Goal: Entertainment & Leisure: Consume media (video, audio)

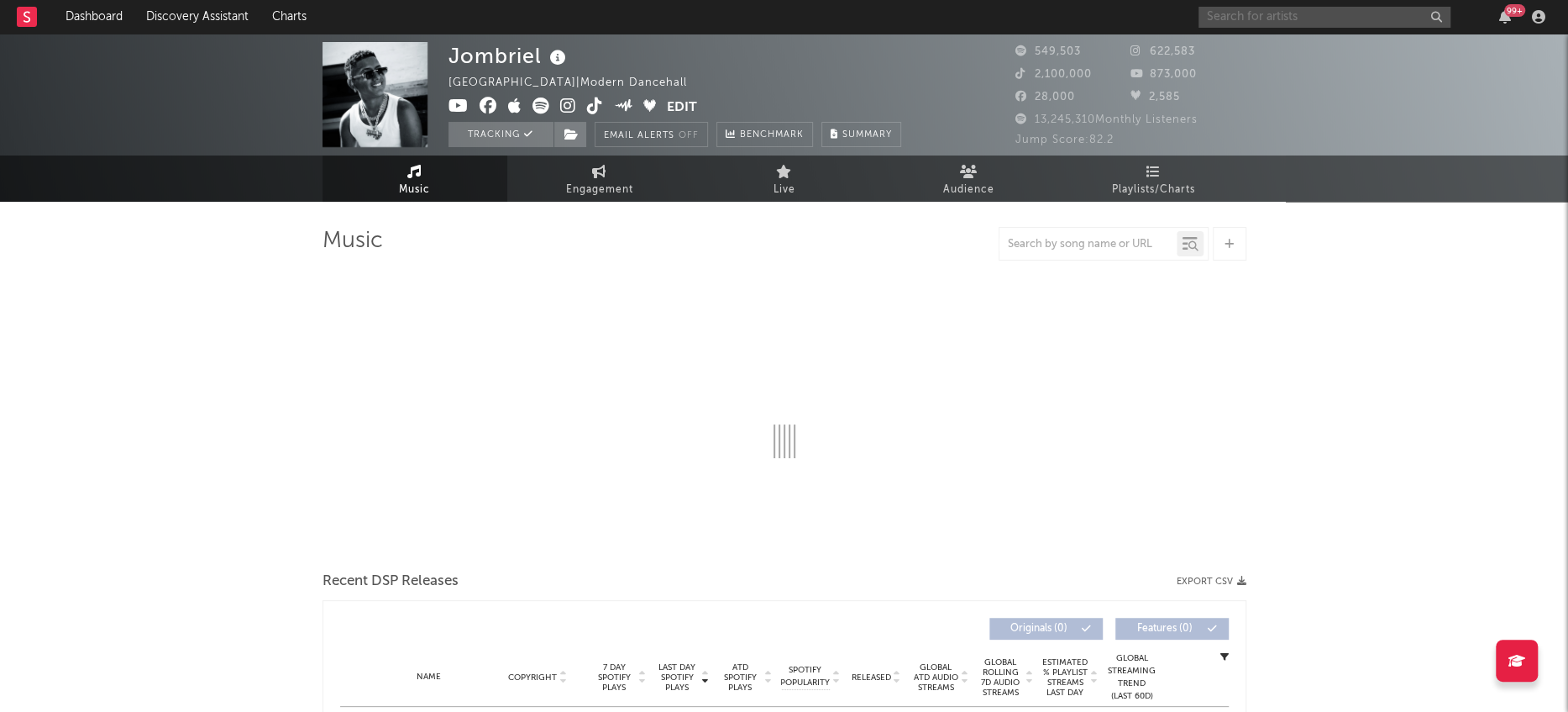
click at [1252, 7] on input "text" at bounding box center [1324, 16] width 252 height 21
type input "NAT"
select select "6m"
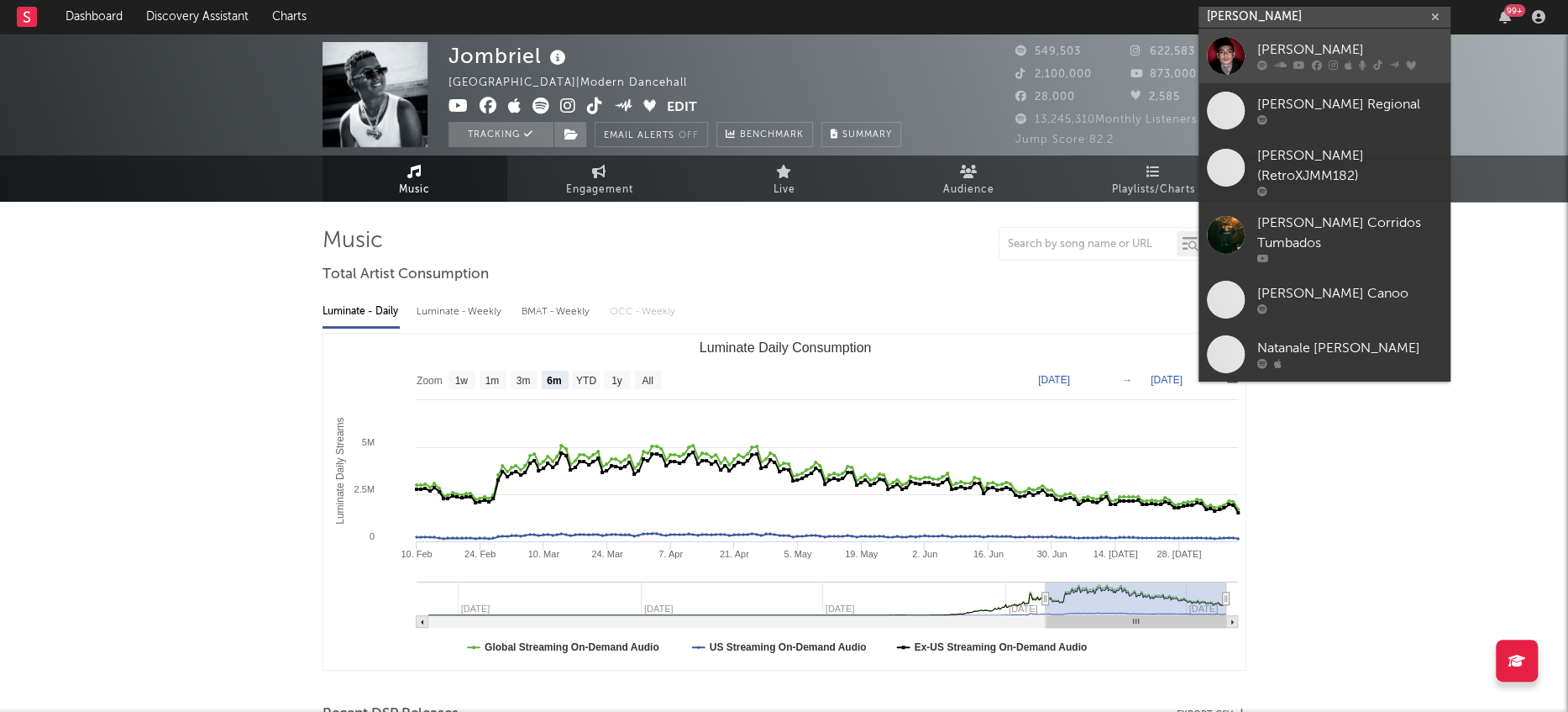
type input "[PERSON_NAME]"
click at [1228, 62] on div at bounding box center [1226, 56] width 38 height 38
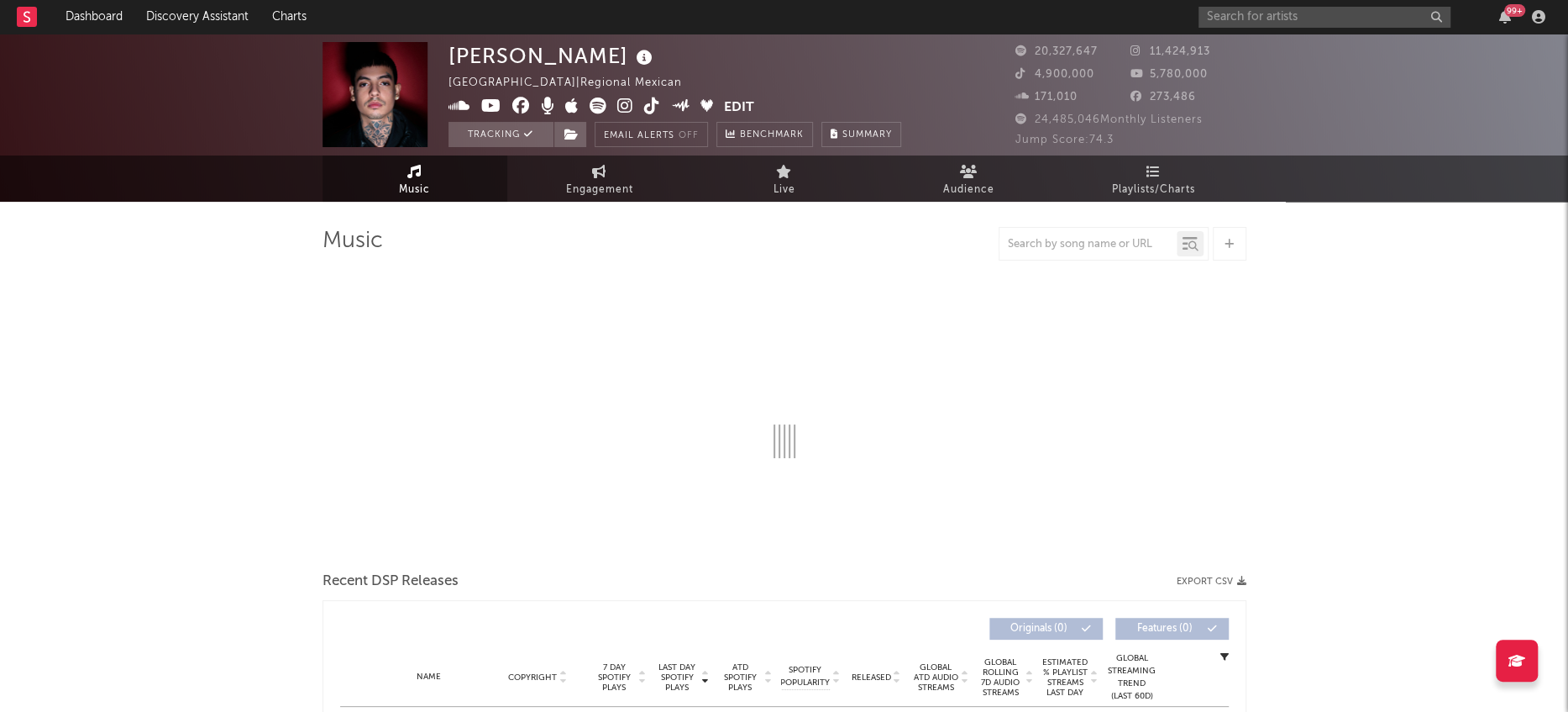
select select "6m"
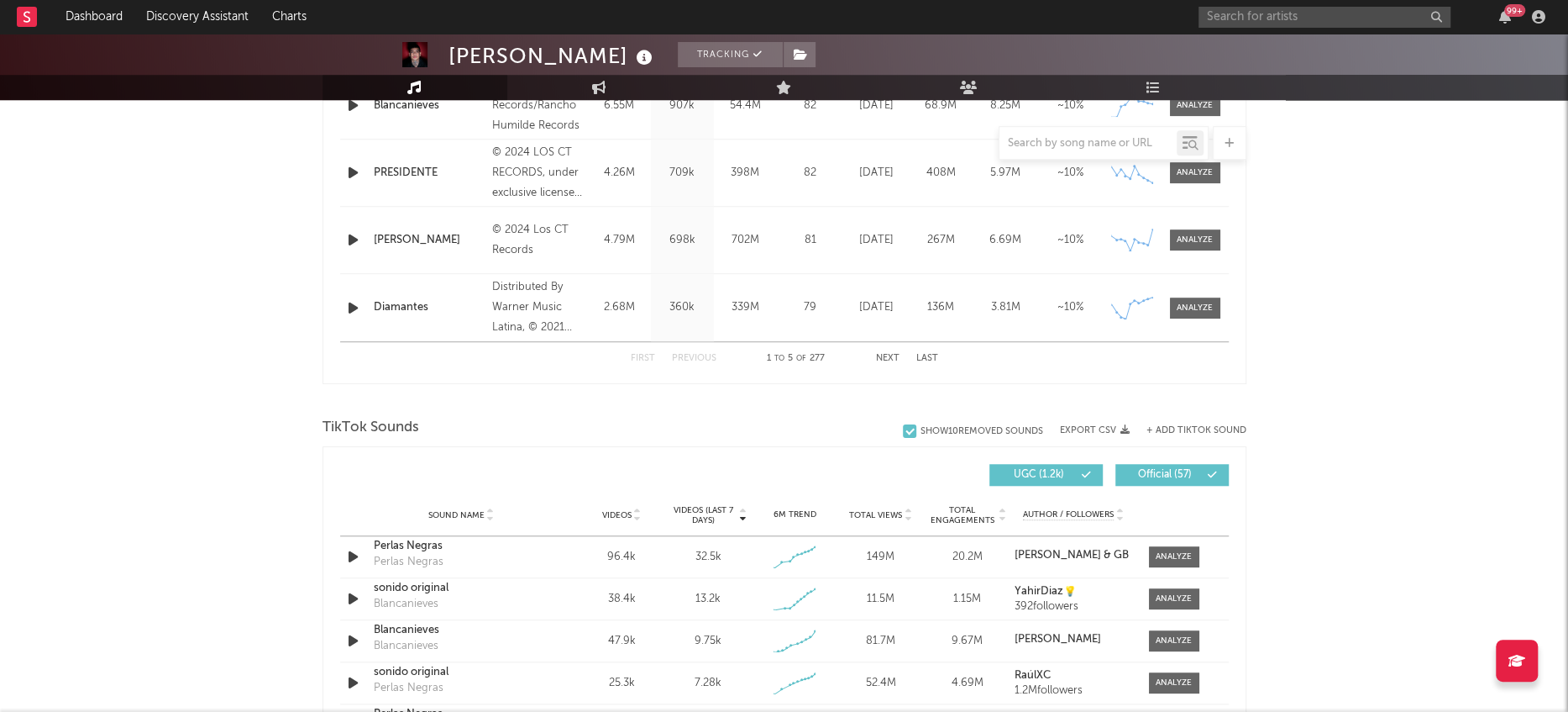
scroll to position [998, 0]
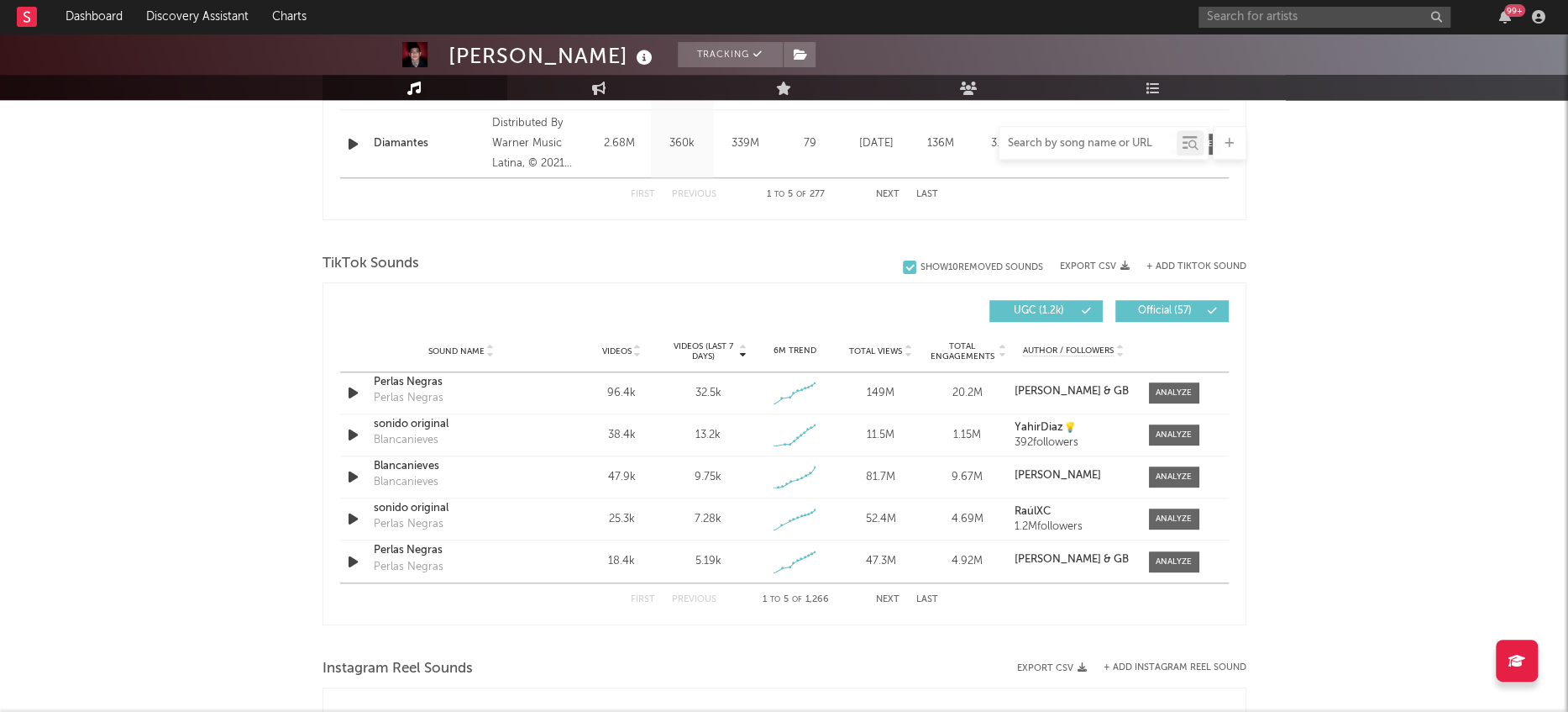
click at [1106, 147] on input "text" at bounding box center [1088, 143] width 177 height 14
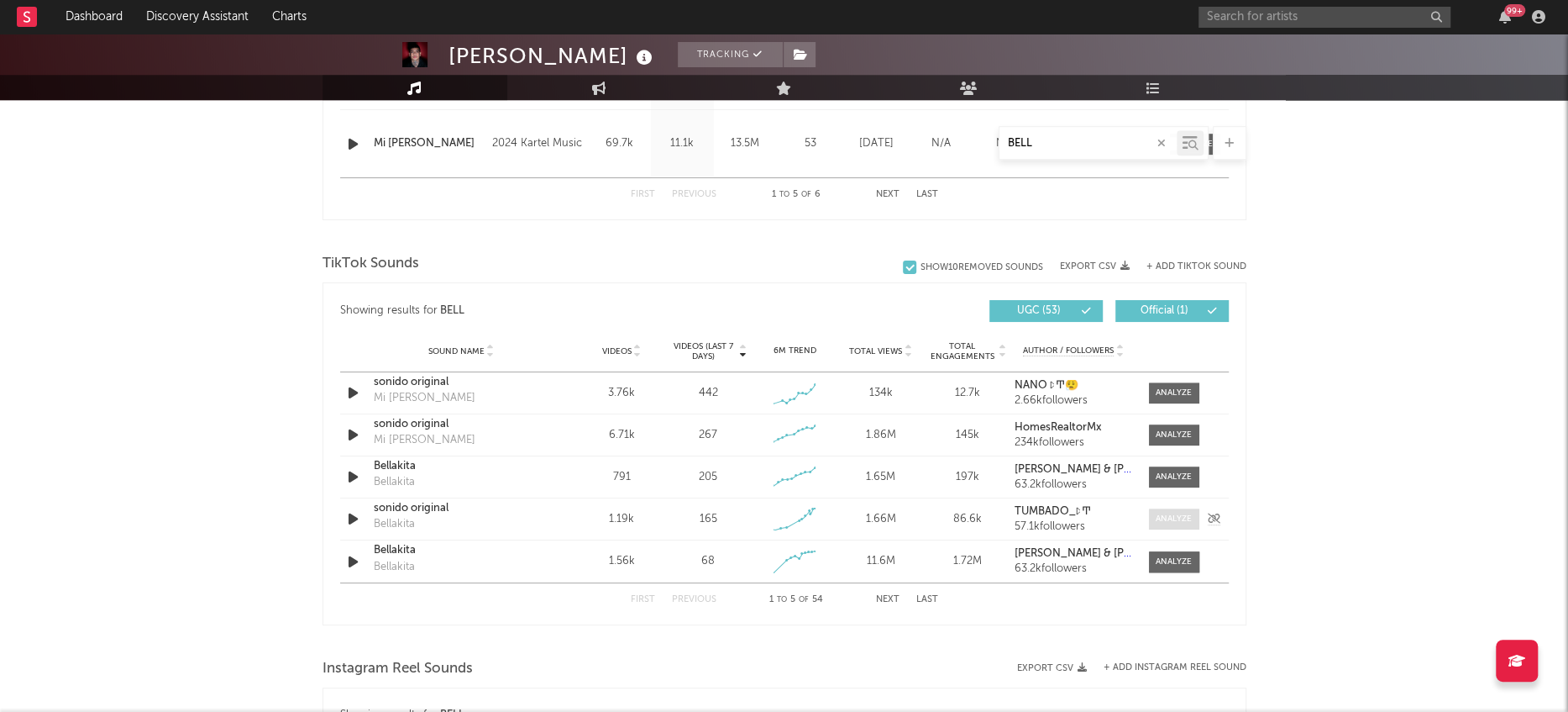
type input "BELL"
click at [1166, 509] on span at bounding box center [1174, 518] width 50 height 21
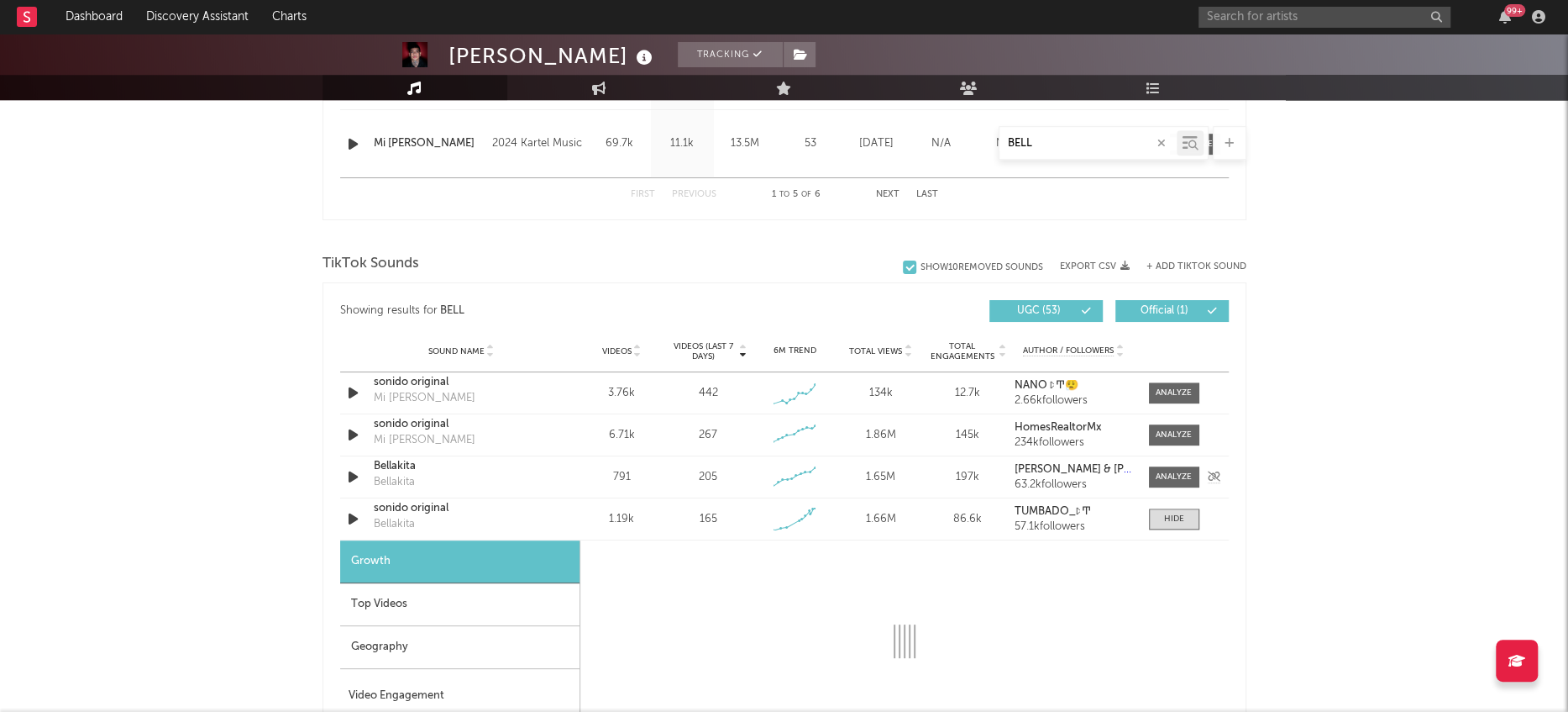
select select "1w"
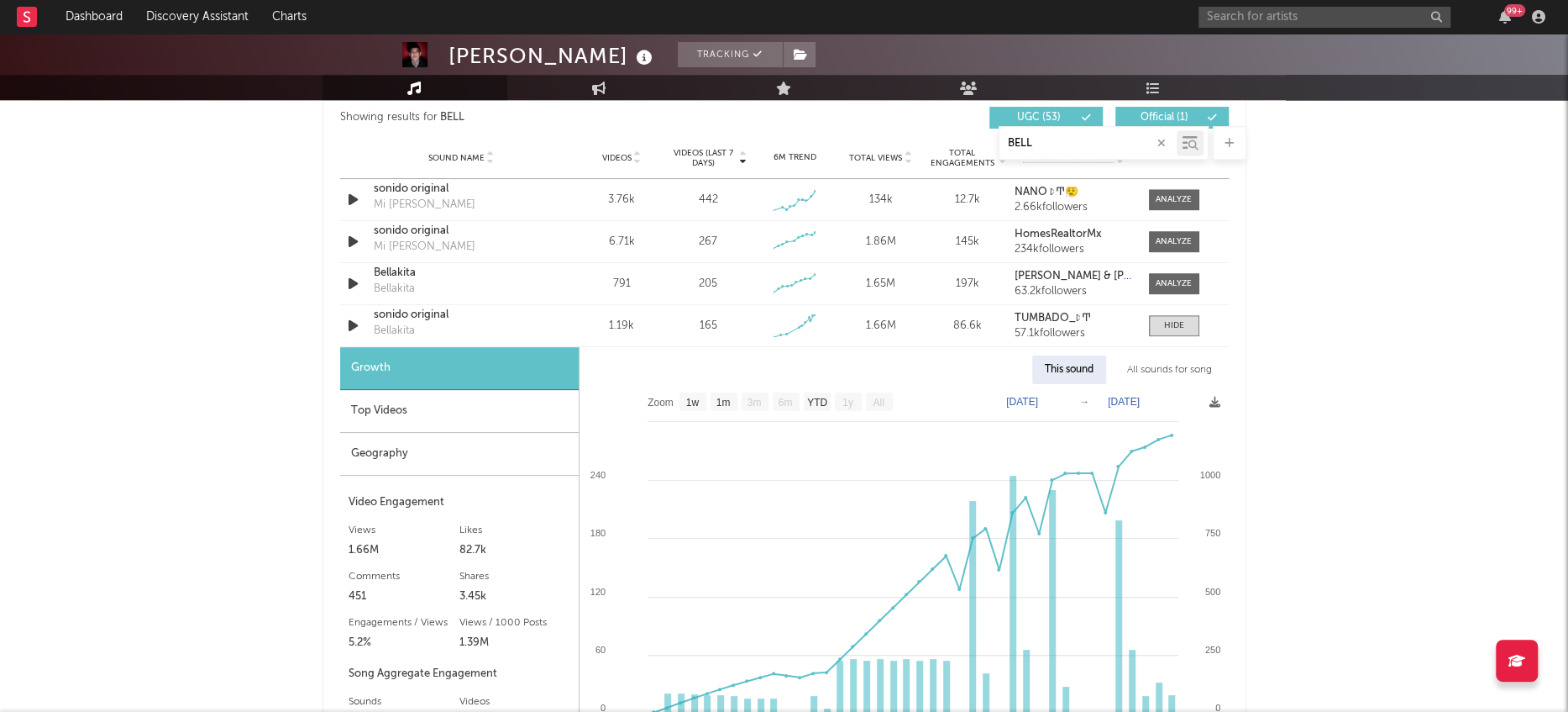
scroll to position [1205, 0]
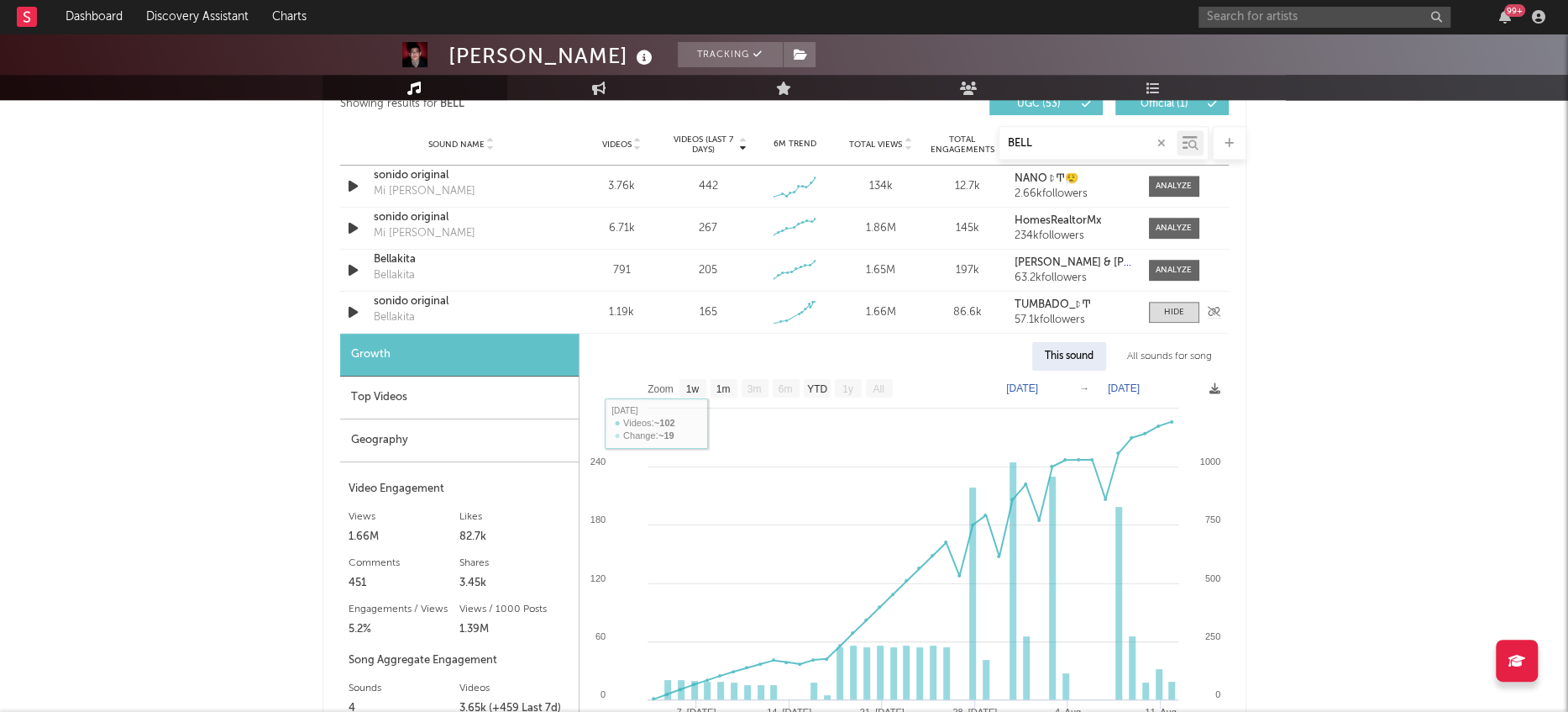
click at [381, 302] on div "sonido original" at bounding box center [461, 302] width 175 height 17
click at [1177, 306] on div at bounding box center [1174, 312] width 20 height 13
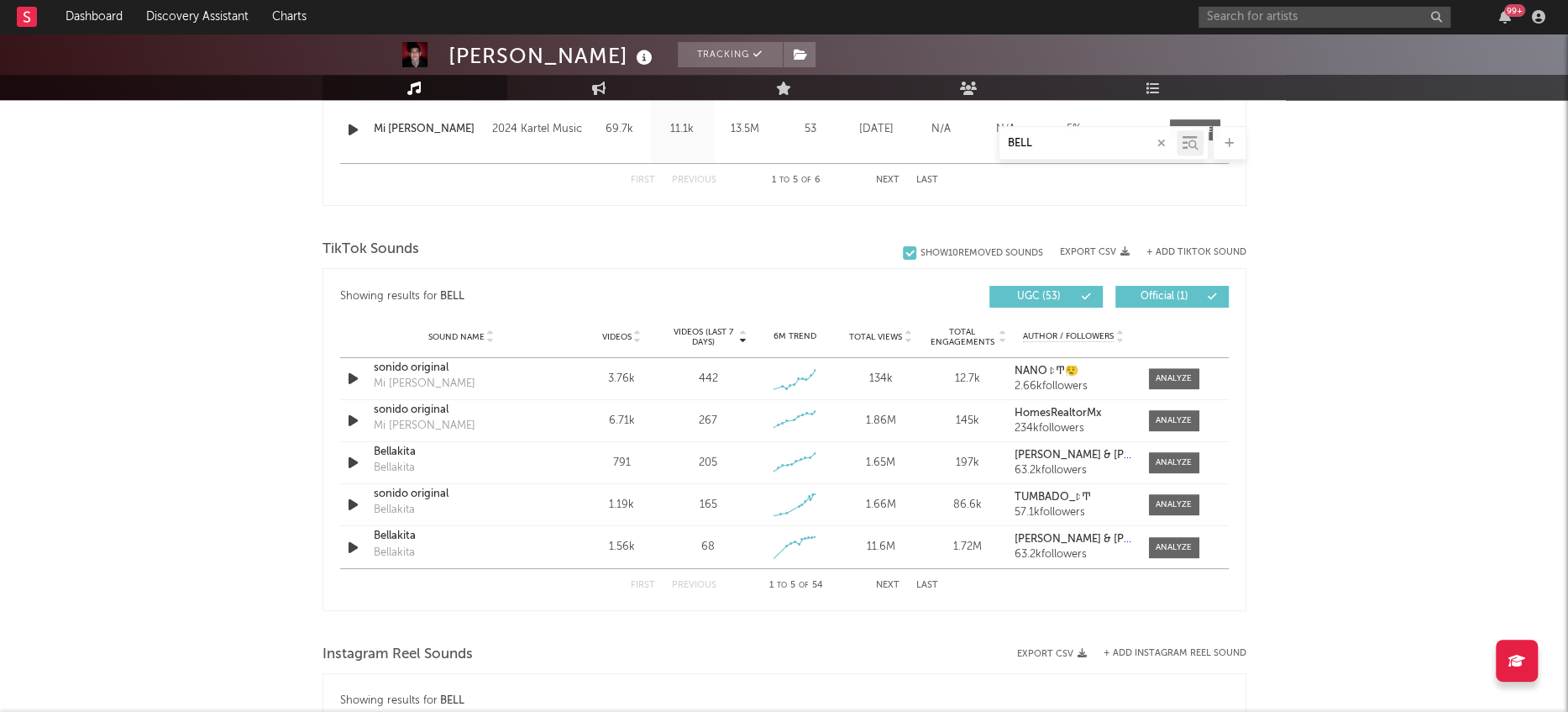
scroll to position [1010, 0]
click at [1084, 143] on input "BELL" at bounding box center [1088, 143] width 177 height 14
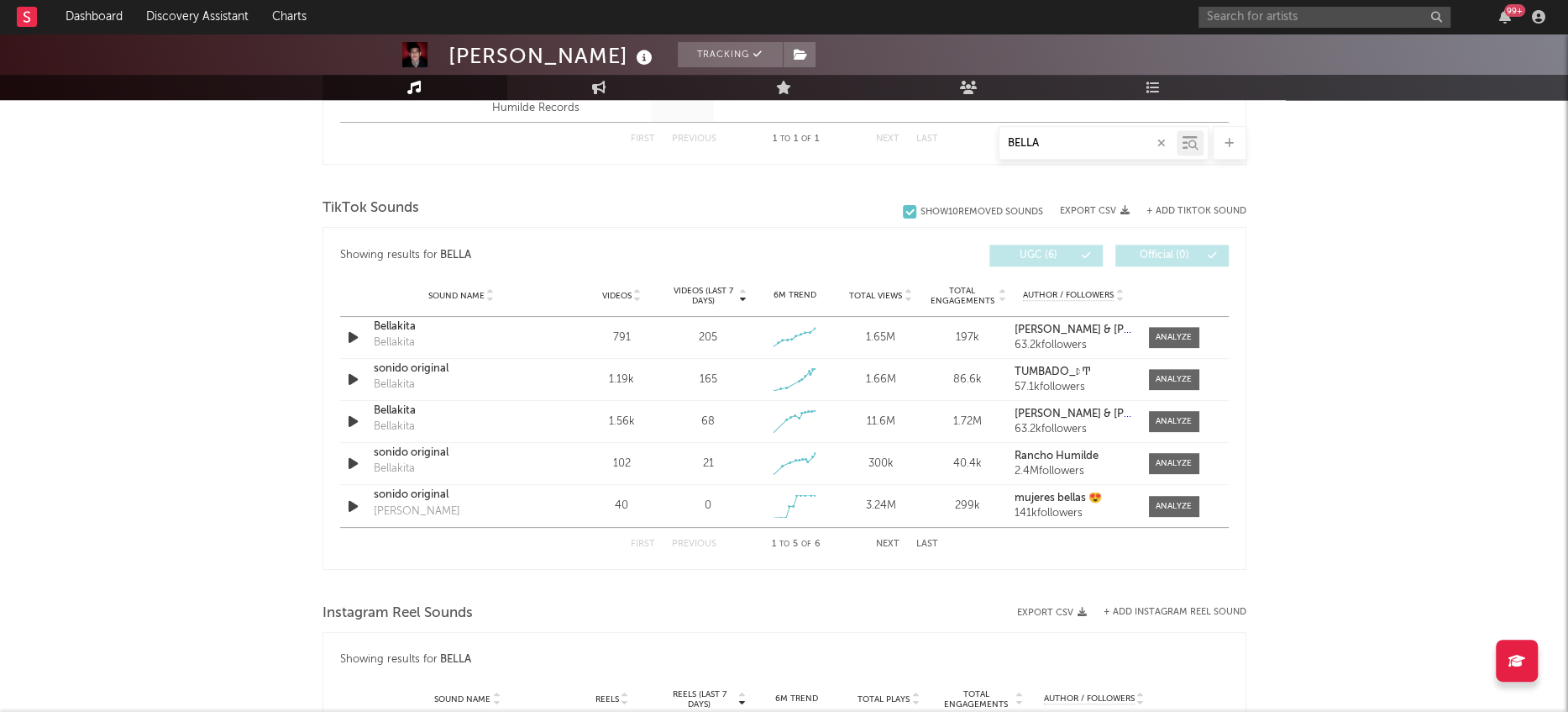
scroll to position [783, 0]
click at [360, 338] on icon "button" at bounding box center [354, 338] width 18 height 21
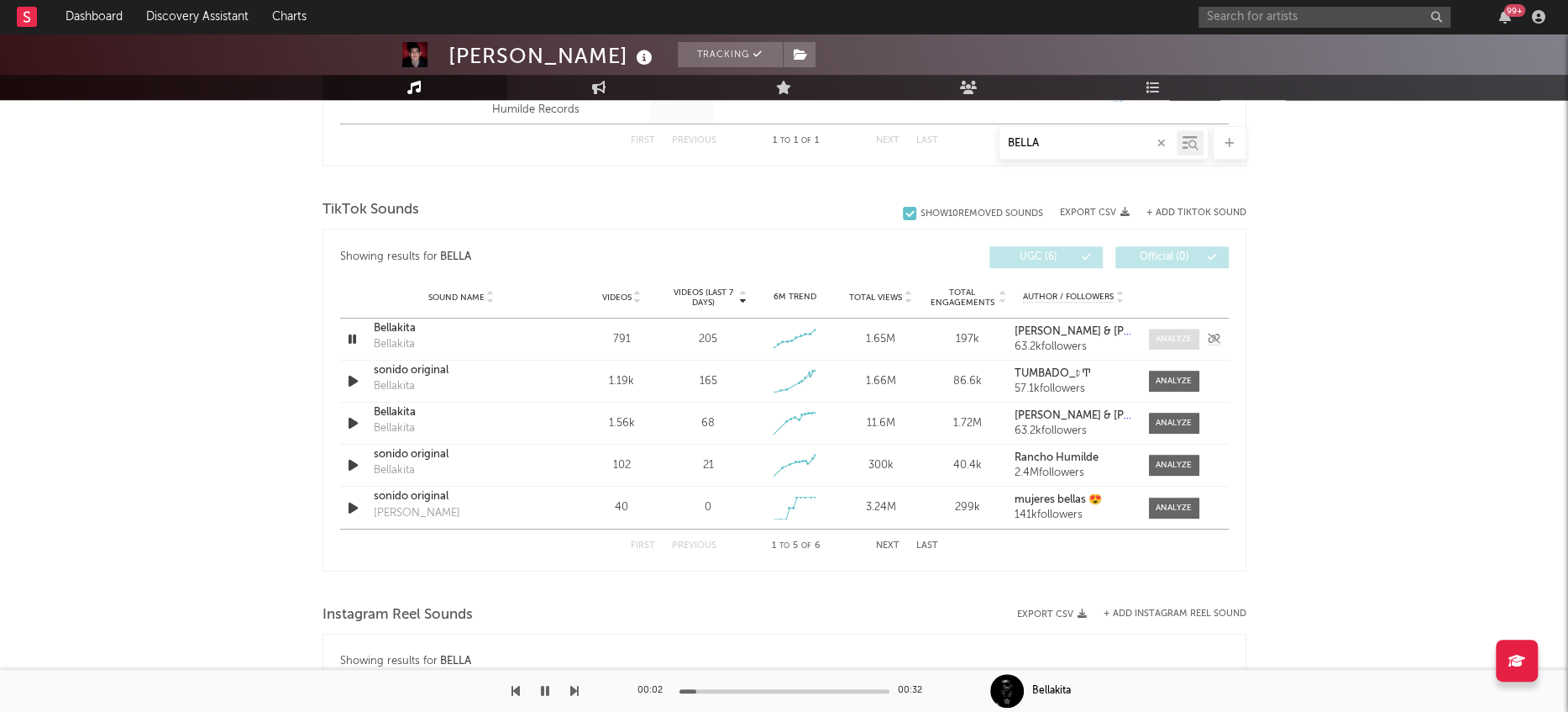
type input "BELLA"
click at [1188, 342] on div at bounding box center [1174, 339] width 36 height 13
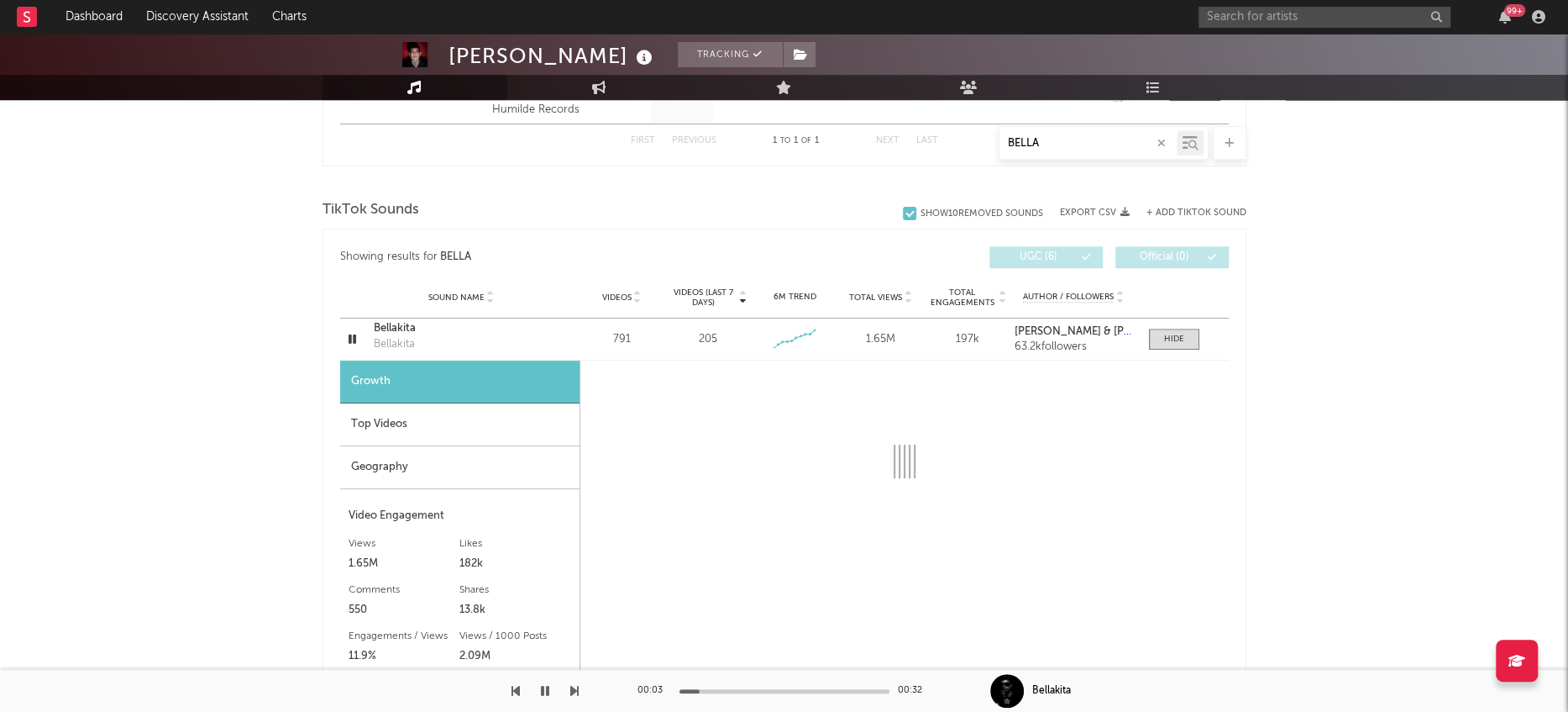
select select "1w"
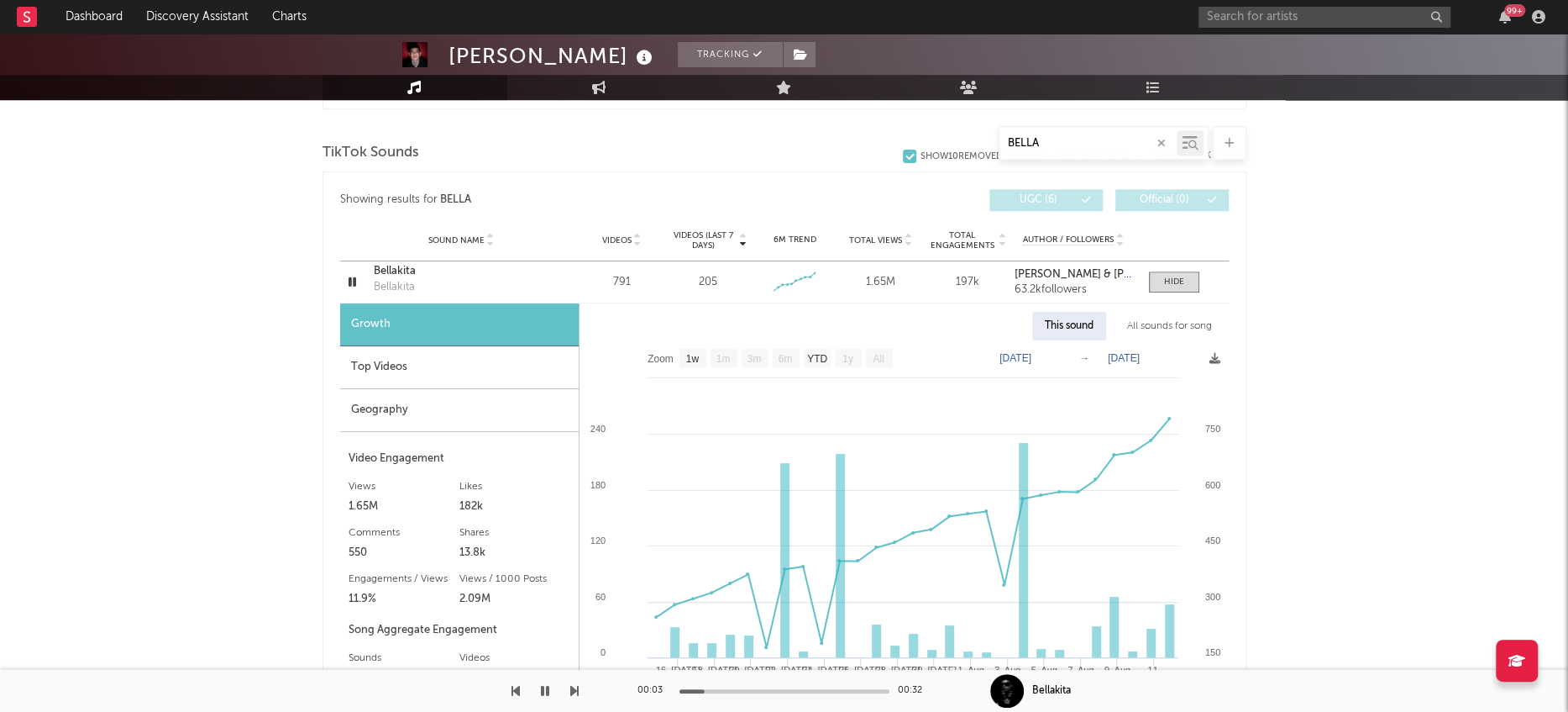
scroll to position [858, 0]
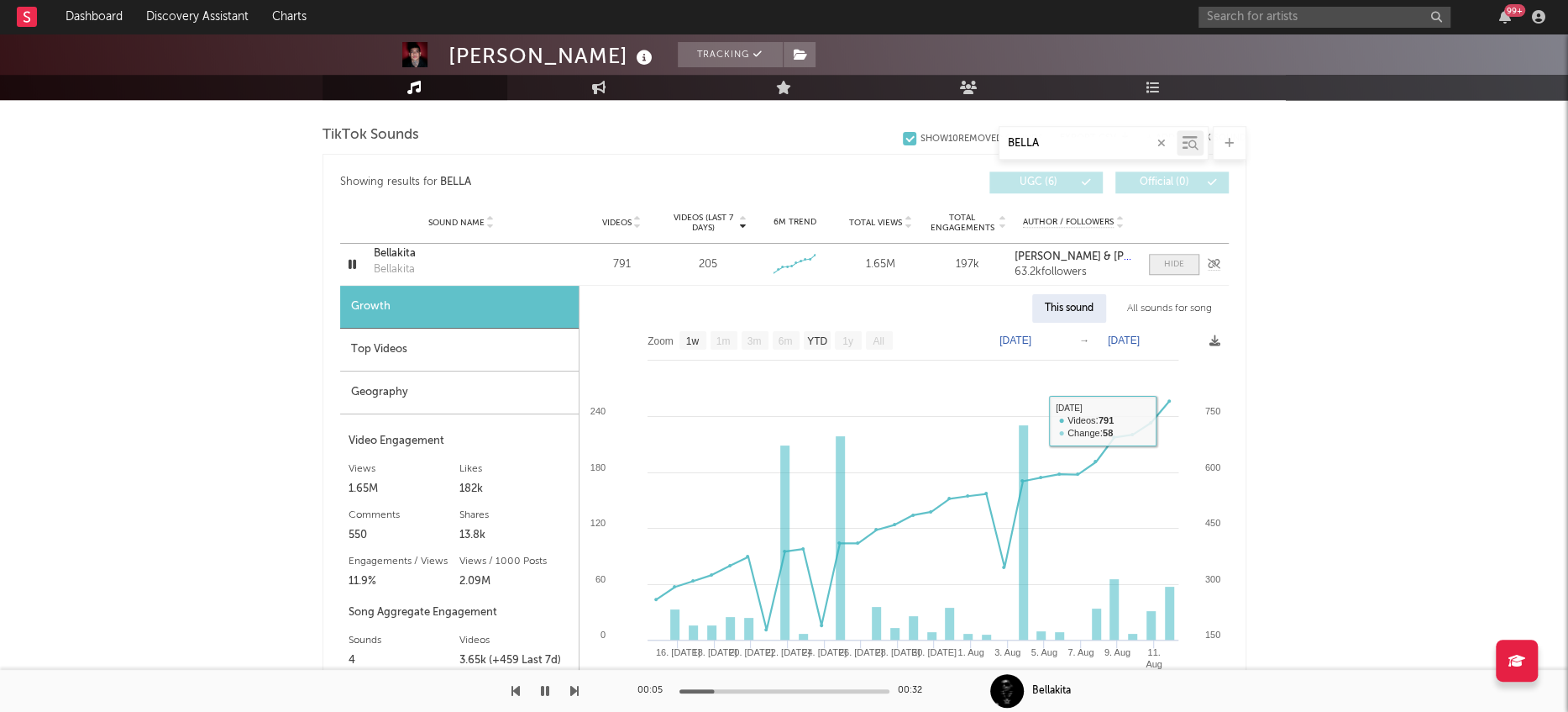
click at [1181, 261] on div at bounding box center [1174, 265] width 20 height 13
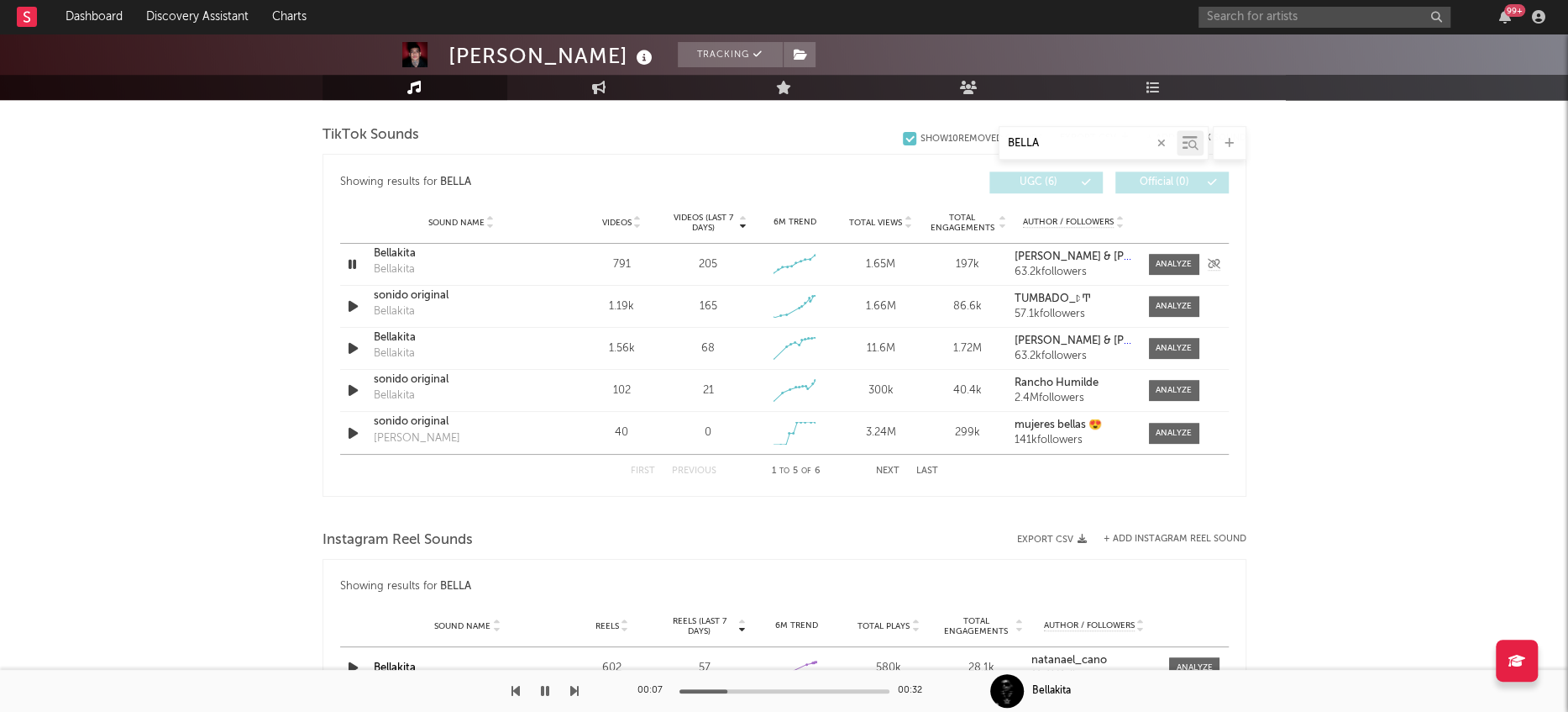
click at [349, 257] on icon "button" at bounding box center [353, 264] width 16 height 21
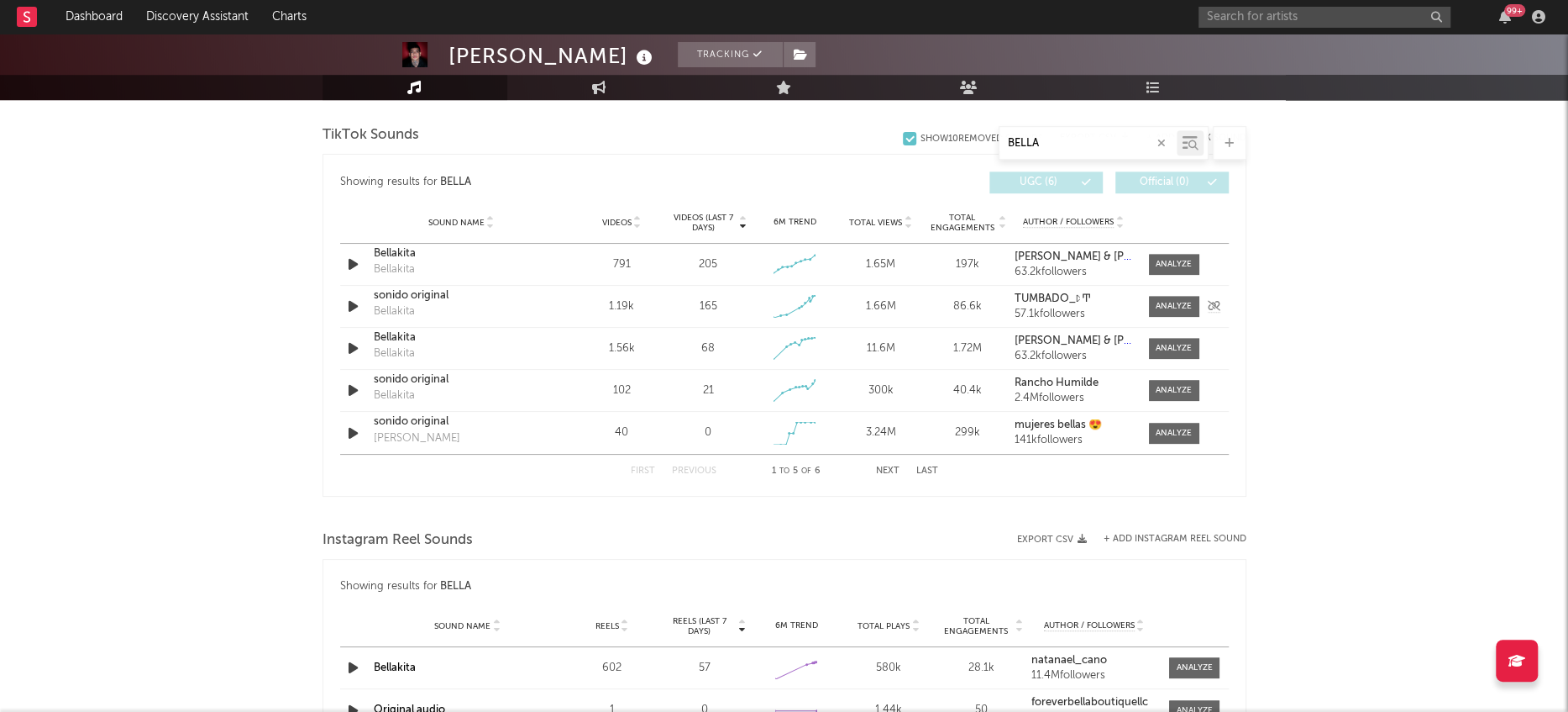
click at [351, 320] on div "Sound Name sonido original Bellakita Videos 1.19k Videos (last 7 days) 165 Week…" at bounding box center [784, 306] width 889 height 41
click at [351, 311] on icon "button" at bounding box center [354, 306] width 18 height 21
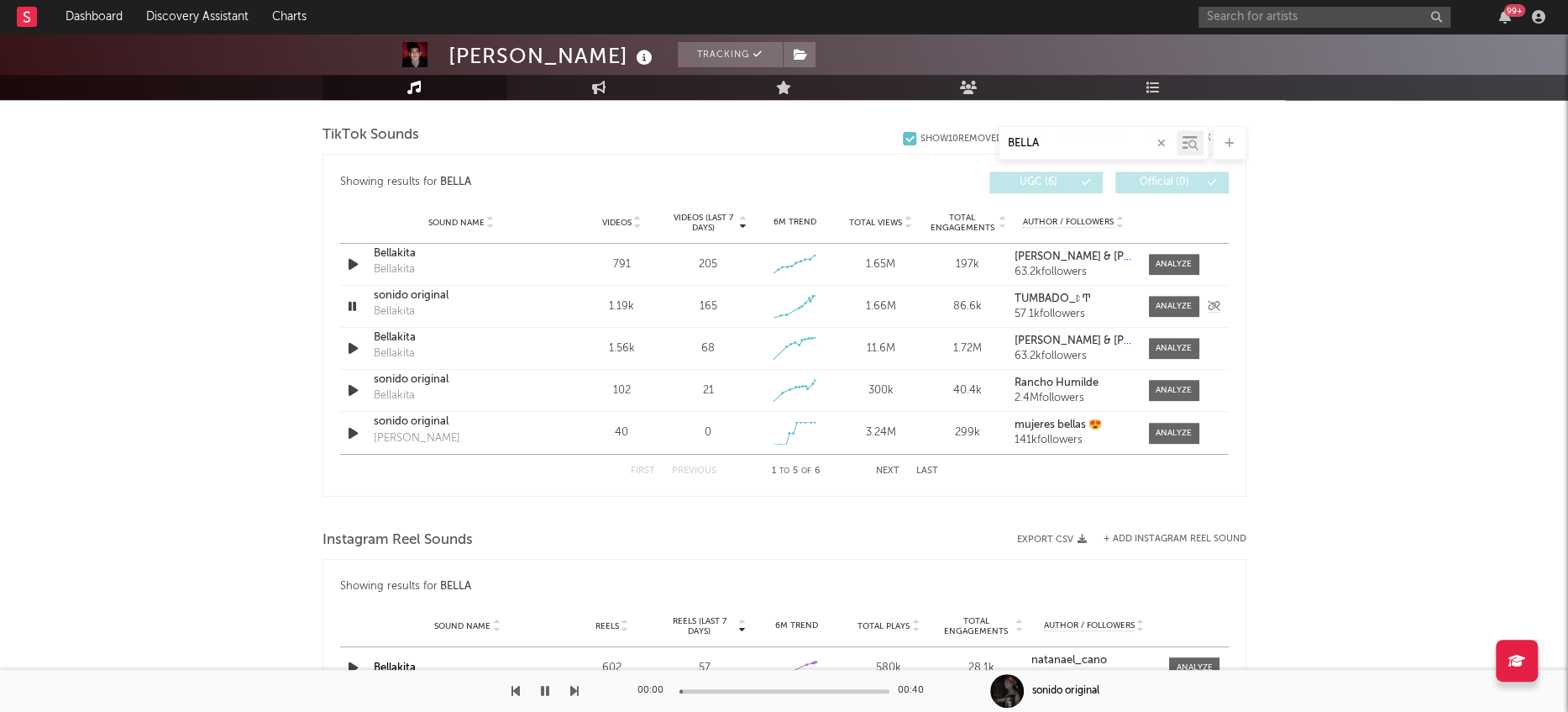
click at [351, 311] on icon "button" at bounding box center [353, 306] width 16 height 21
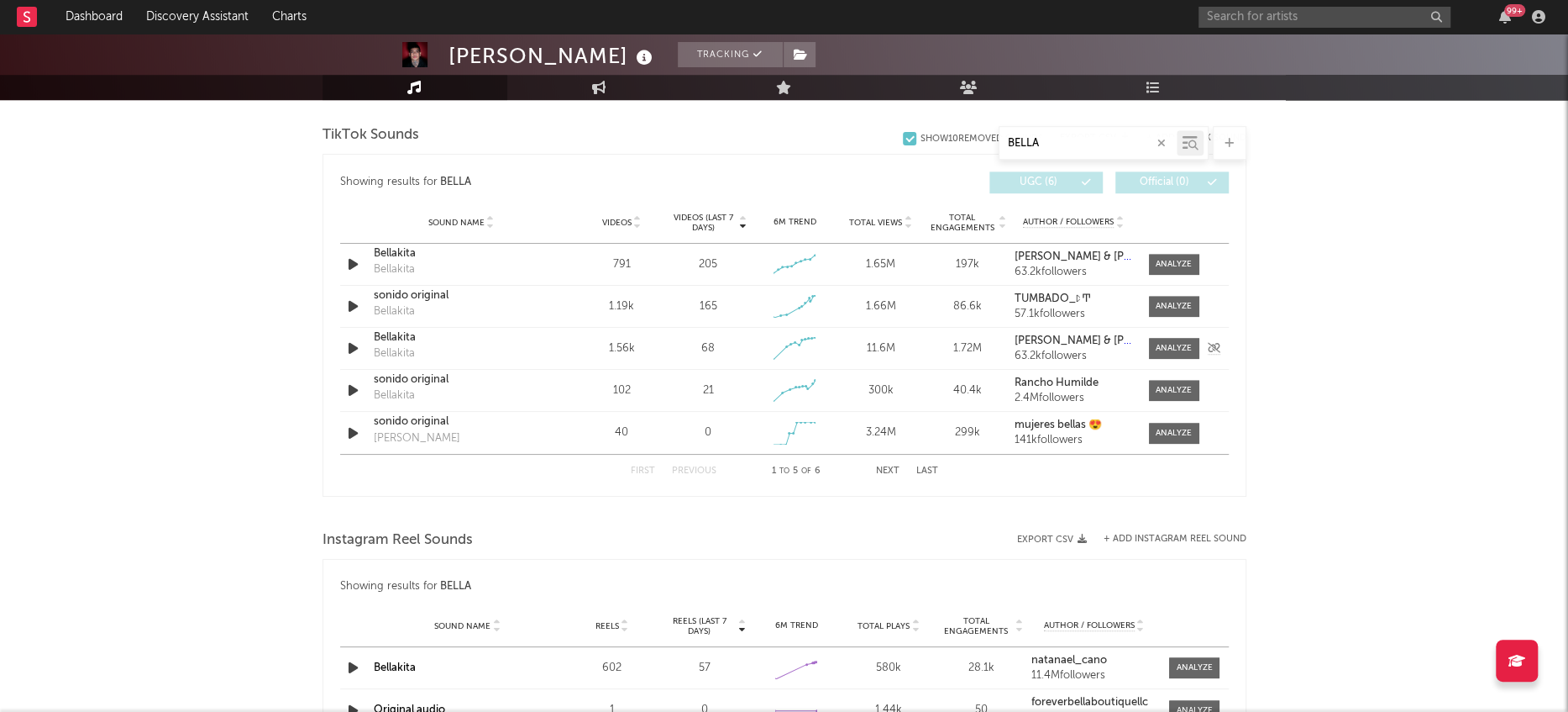
click at [351, 351] on icon "button" at bounding box center [354, 347] width 18 height 21
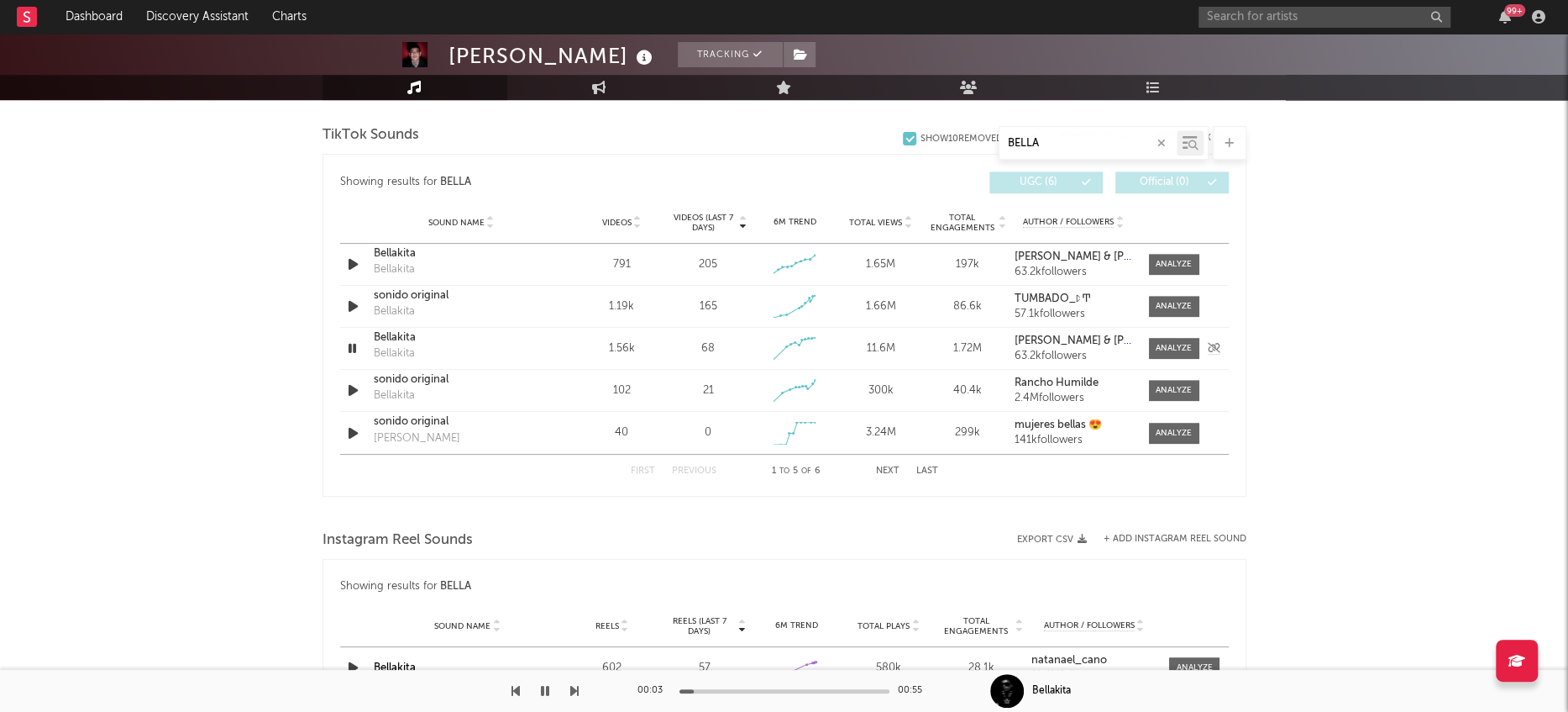
click at [351, 351] on icon "button" at bounding box center [353, 347] width 16 height 21
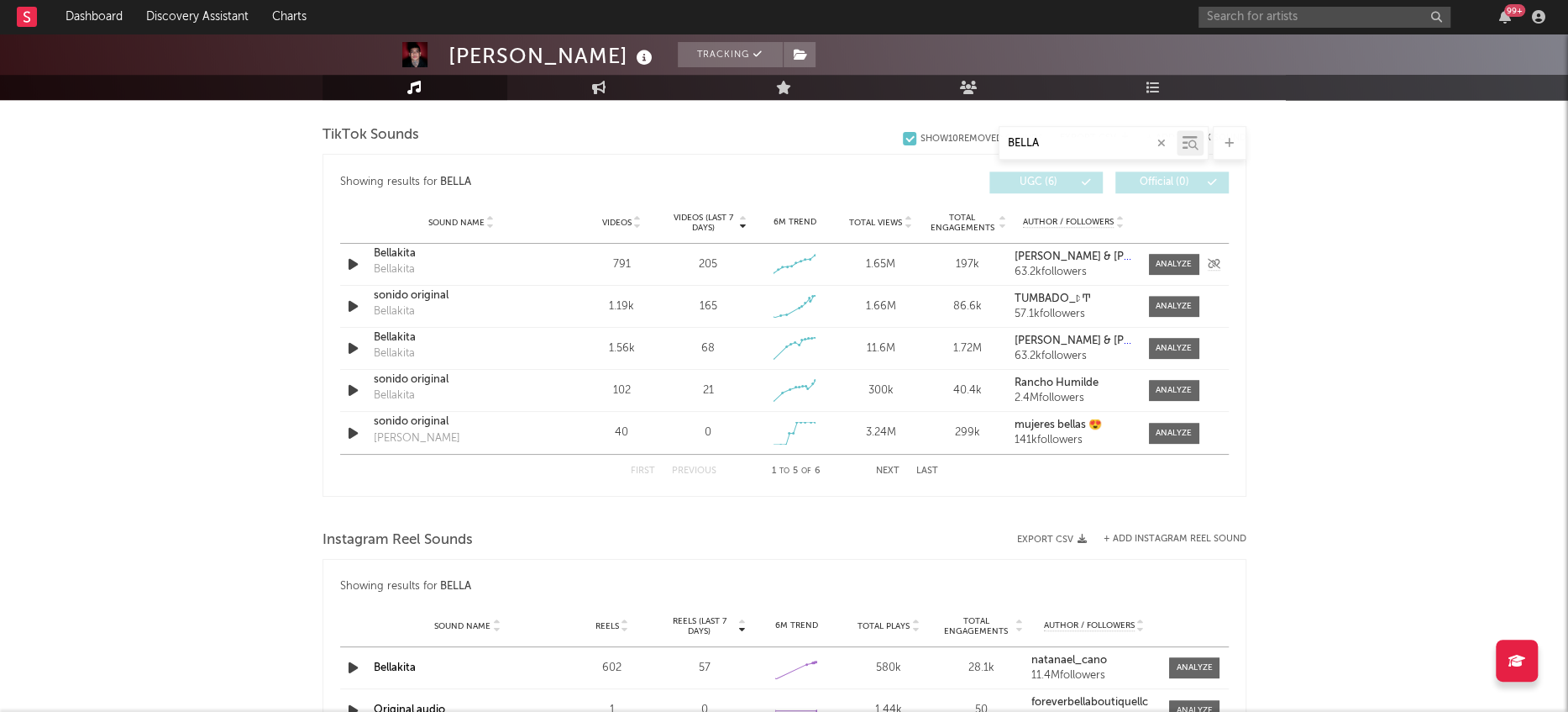
click at [399, 269] on div "Bellakita" at bounding box center [394, 269] width 41 height 17
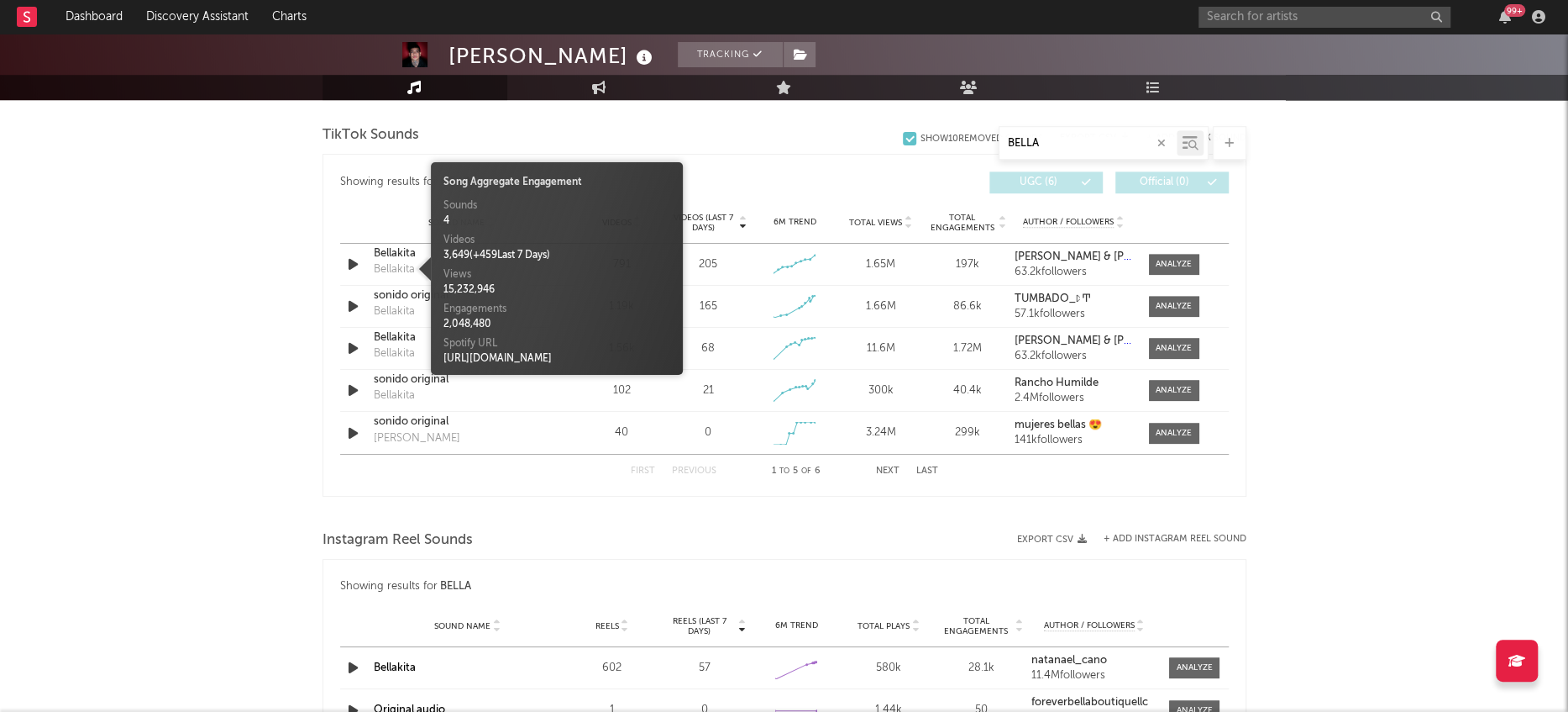
click at [389, 227] on div "Sound Name Videos Videos (last 7 days) Weekly Growth % 6M Trend Total Views Tot…" at bounding box center [784, 222] width 889 height 42
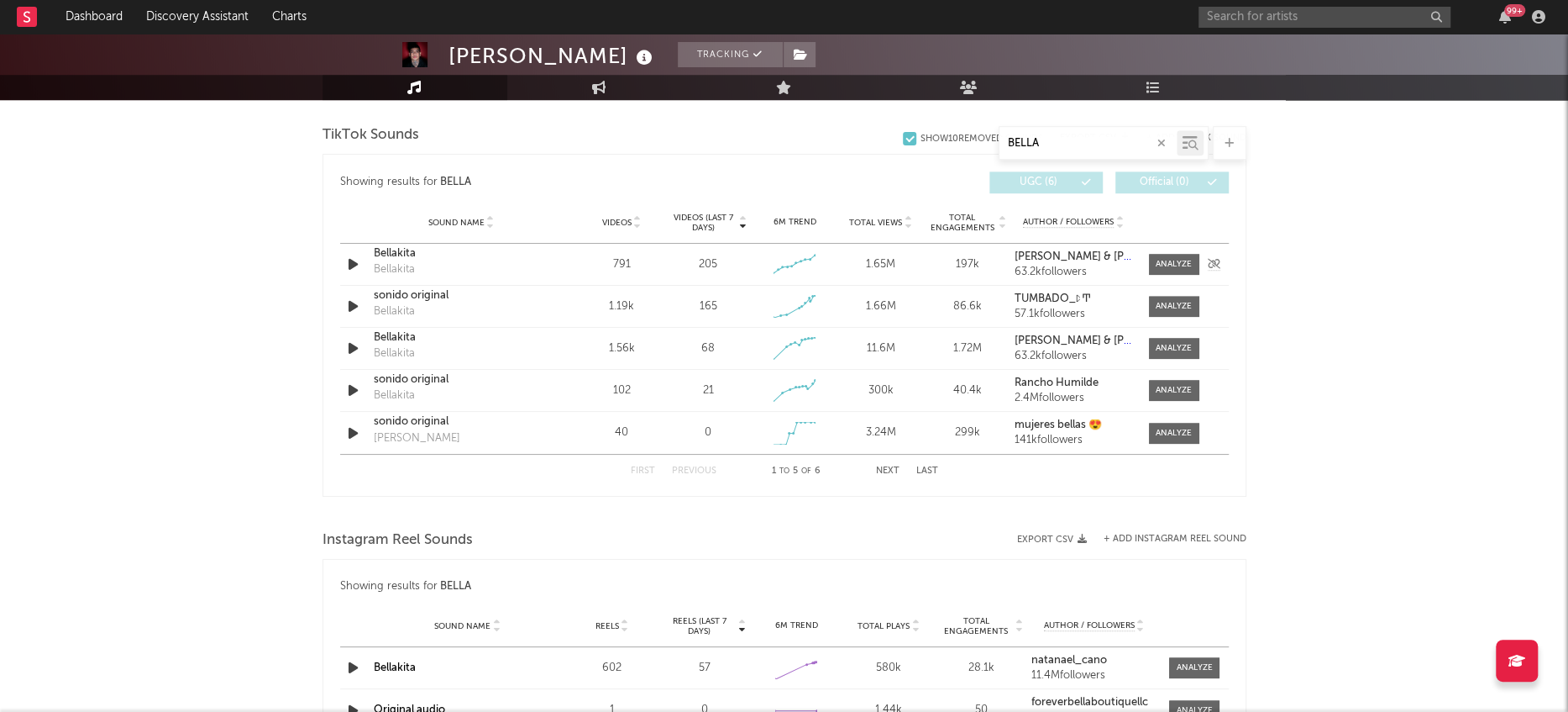
click at [390, 255] on div "Bellakita" at bounding box center [461, 254] width 175 height 17
click at [401, 306] on div "Bellakita" at bounding box center [394, 311] width 41 height 17
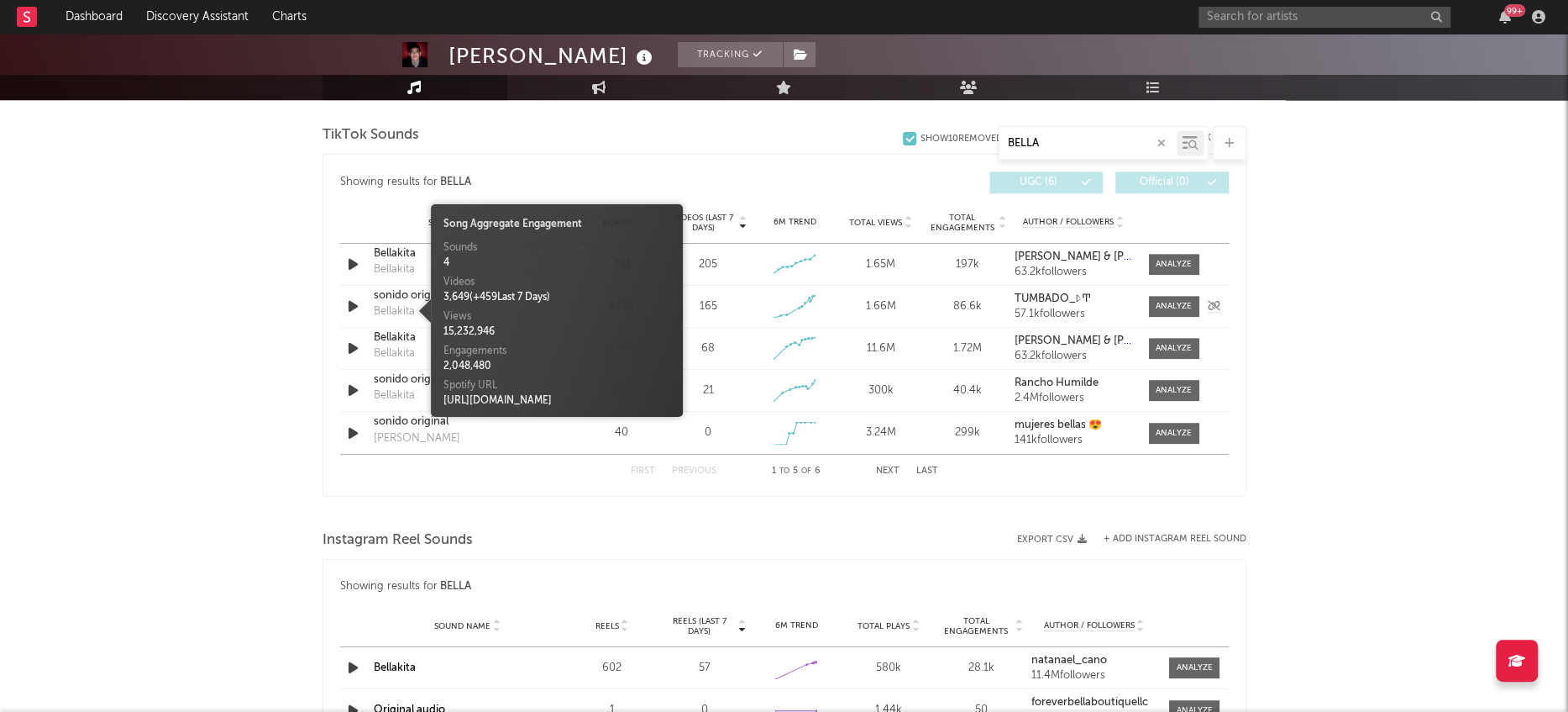
click at [398, 303] on div "Bellakita" at bounding box center [394, 311] width 41 height 17
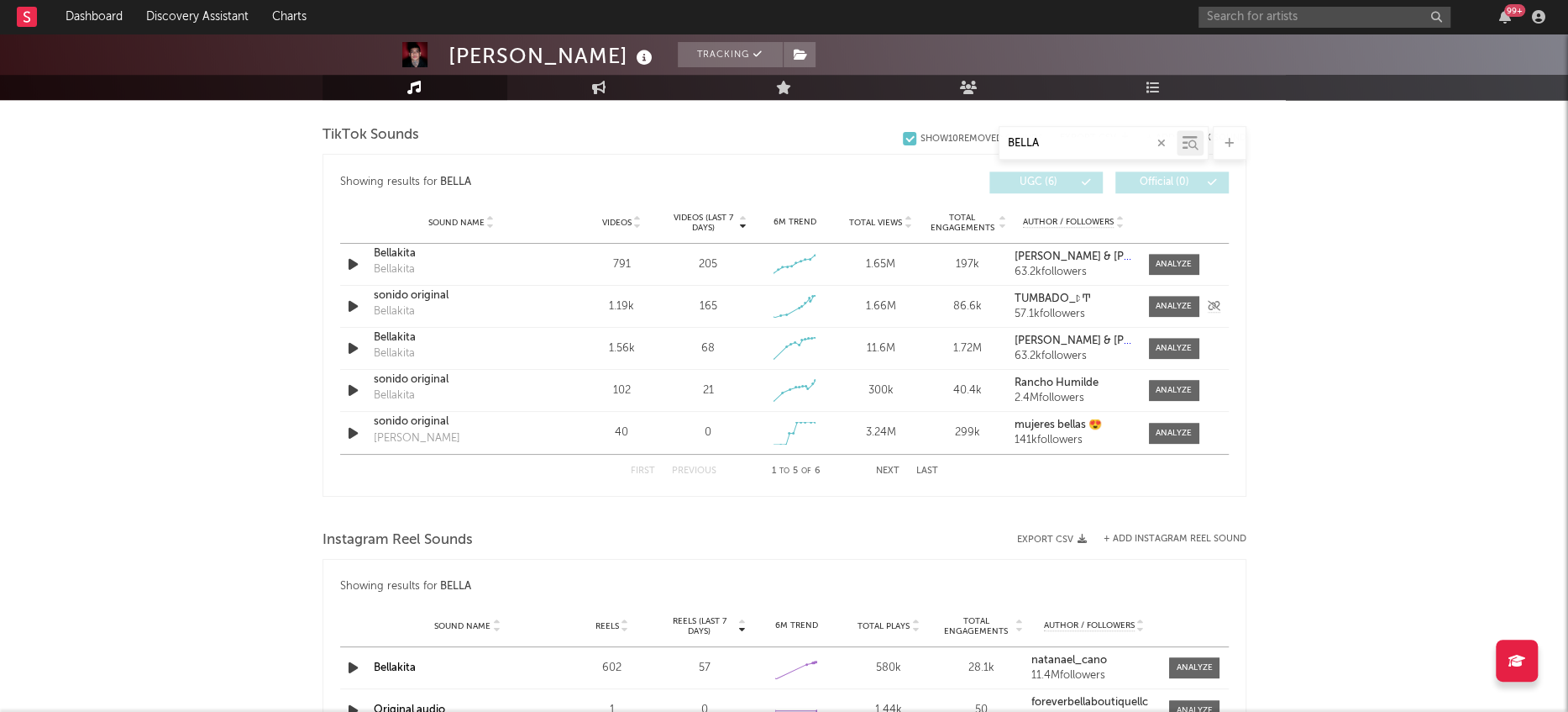
click at [408, 293] on div "sonido original" at bounding box center [461, 295] width 175 height 17
click at [352, 343] on icon "button" at bounding box center [354, 347] width 18 height 21
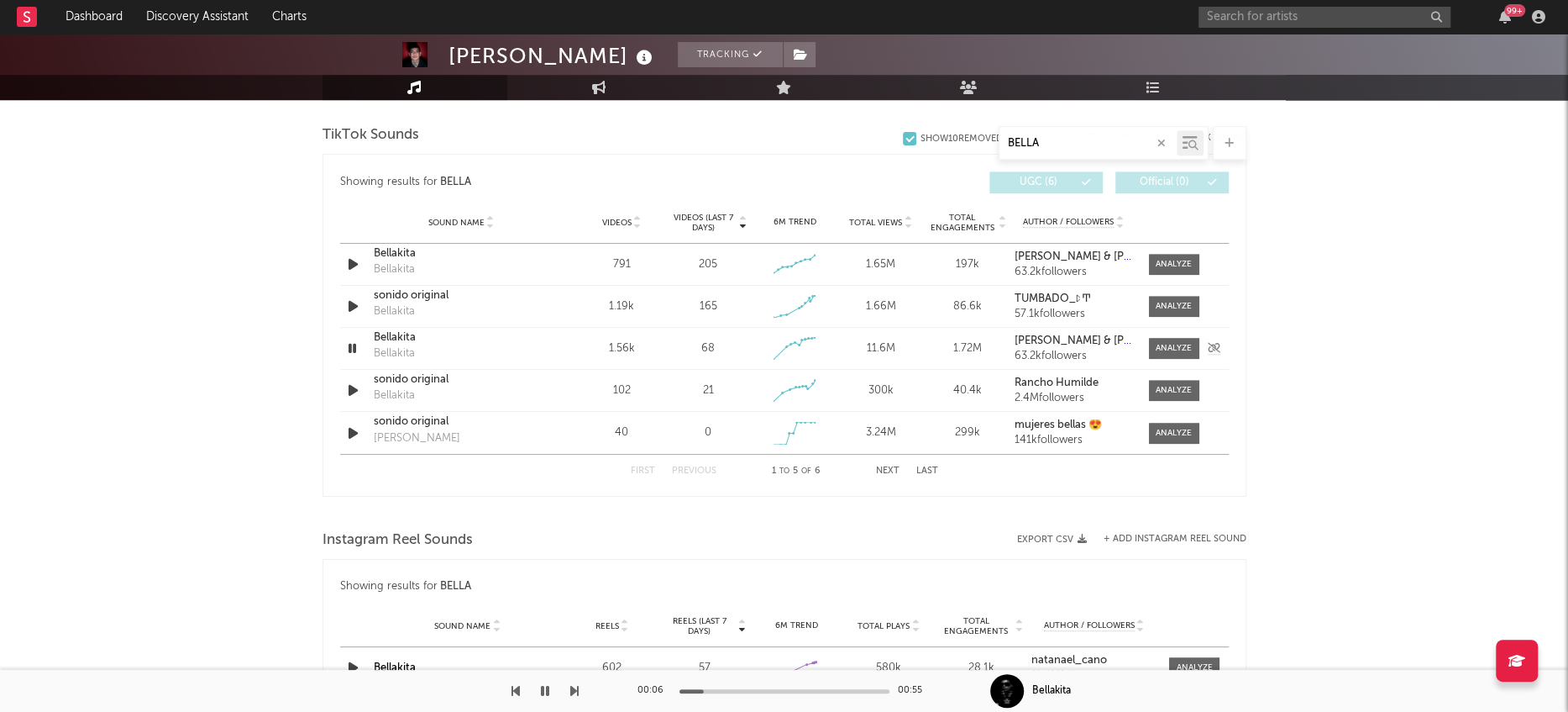
click at [352, 343] on icon "button" at bounding box center [353, 347] width 16 height 21
